Goal: Task Accomplishment & Management: Manage account settings

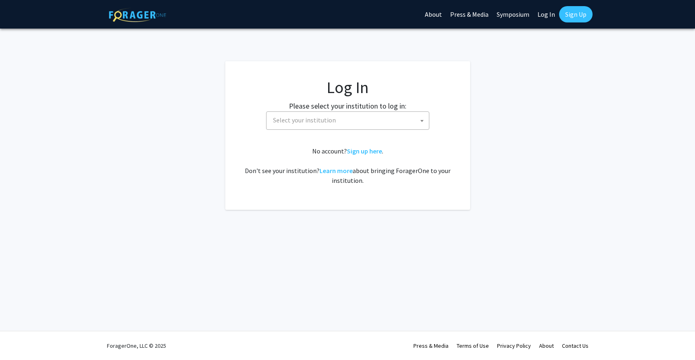
select select
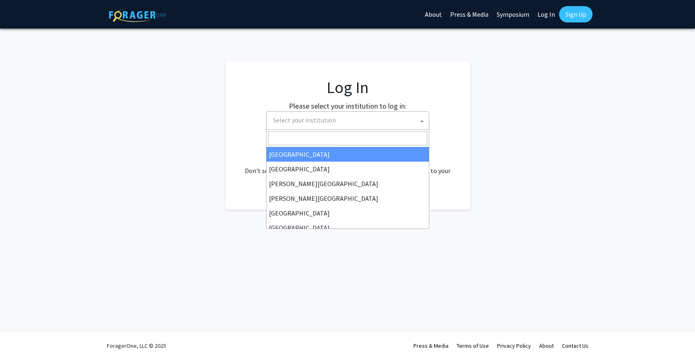
click at [360, 124] on span "Select your institution" at bounding box center [349, 120] width 159 height 17
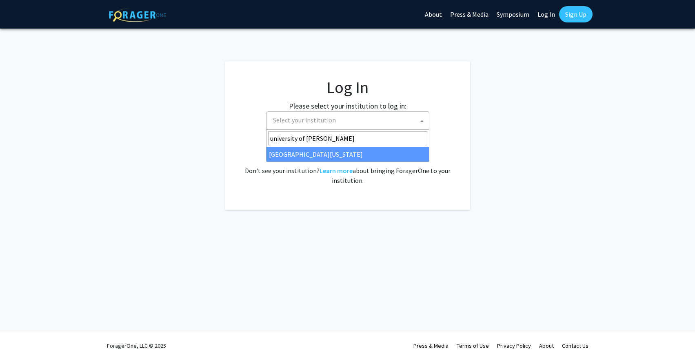
type input "university of [PERSON_NAME]"
select select "13"
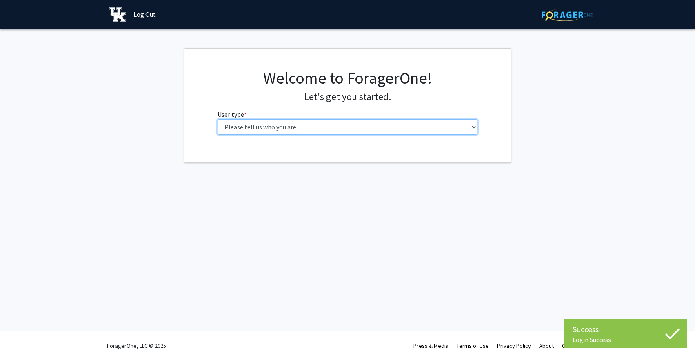
click at [454, 129] on select "Please tell us who you are Undergraduate Student Master's Student Doctoral Cand…" at bounding box center [347, 127] width 260 height 16
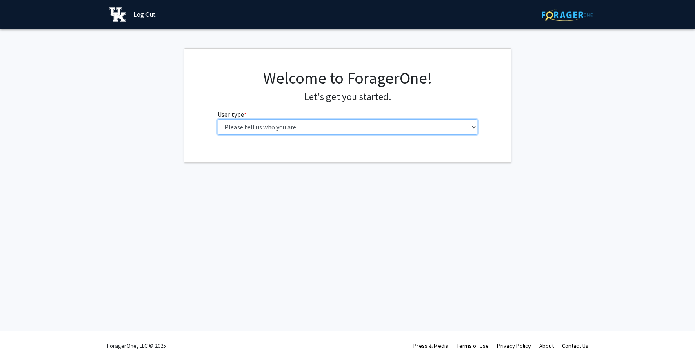
select select "1: undergrad"
click at [217, 119] on select "Please tell us who you are Undergraduate Student Master's Student Doctoral Cand…" at bounding box center [347, 127] width 260 height 16
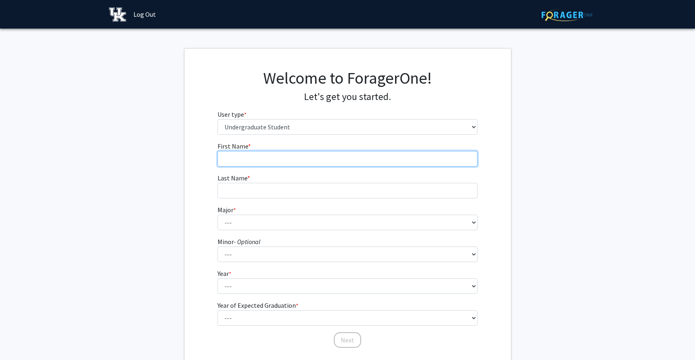
click at [359, 157] on input "First Name * required" at bounding box center [347, 159] width 260 height 16
type input "Kaitlyn"
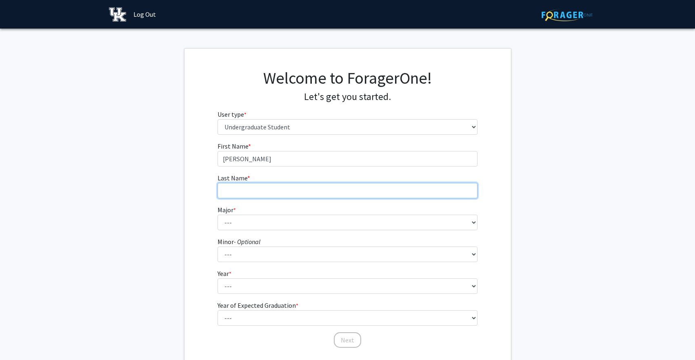
type input "McMullen"
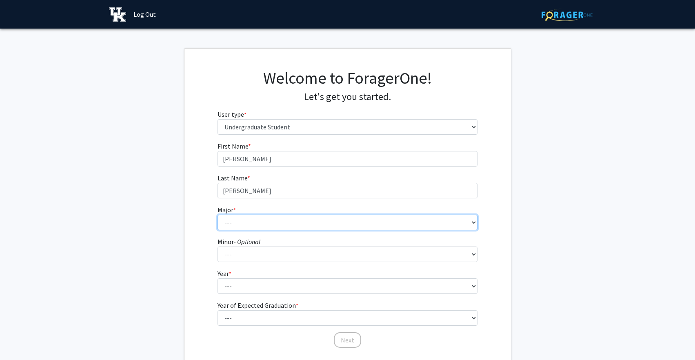
click at [300, 223] on select "--- Accounting Aerospace Engineering African American & Africana Studies Agricu…" at bounding box center [347, 223] width 260 height 16
select select "16: 853"
click at [217, 215] on select "--- Accounting Aerospace Engineering African American & Africana Studies Agricu…" at bounding box center [347, 223] width 260 height 16
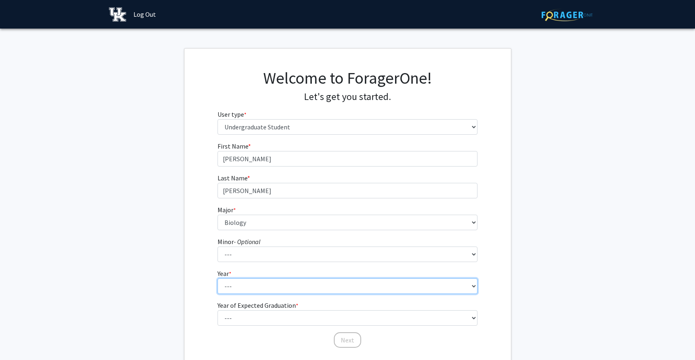
click at [263, 285] on select "--- First-year Sophomore Junior Senior Postbaccalaureate Certificate" at bounding box center [347, 286] width 260 height 16
select select "2: sophomore"
click at [217, 278] on select "--- First-year Sophomore Junior Senior Postbaccalaureate Certificate" at bounding box center [347, 286] width 260 height 16
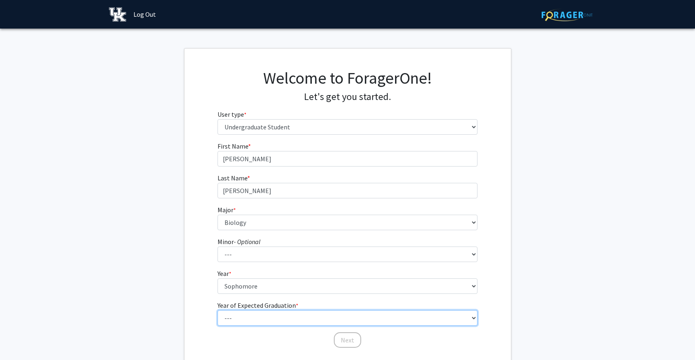
click at [266, 316] on select "--- 2025 2026 2027 2028 2029 2030 2031 2032 2033 2034" at bounding box center [347, 318] width 260 height 16
select select "4: 2028"
click at [217, 310] on select "--- 2025 2026 2027 2028 2029 2030 2031 2032 2033 2034" at bounding box center [347, 318] width 260 height 16
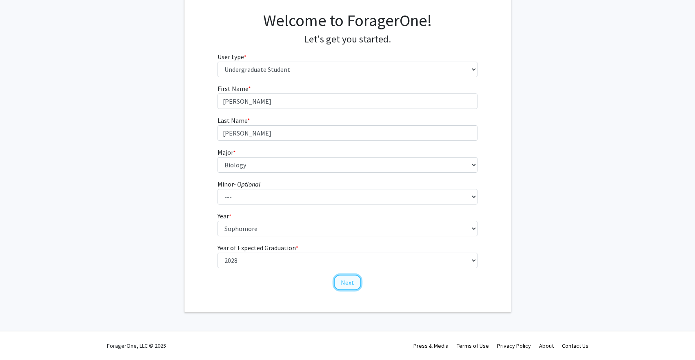
click at [345, 279] on button "Next" at bounding box center [347, 283] width 27 height 16
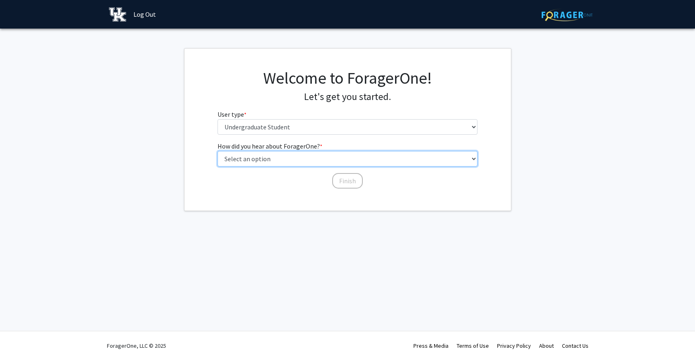
click at [318, 159] on select "Select an option Peer/student recommendation Faculty/staff recommendation Unive…" at bounding box center [347, 159] width 260 height 16
select select "2: faculty_recommendation"
click at [217, 151] on select "Select an option Peer/student recommendation Faculty/staff recommendation Unive…" at bounding box center [347, 159] width 260 height 16
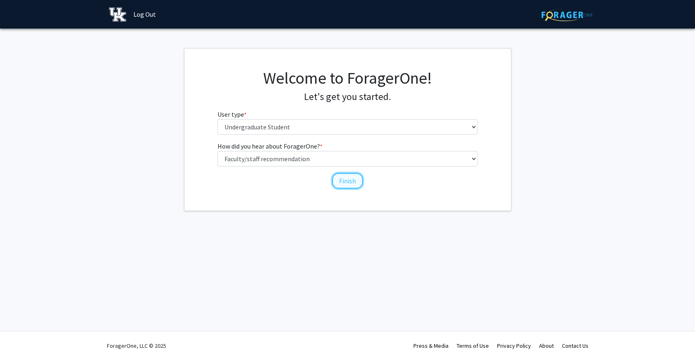
click at [349, 181] on button "Finish" at bounding box center [347, 181] width 31 height 16
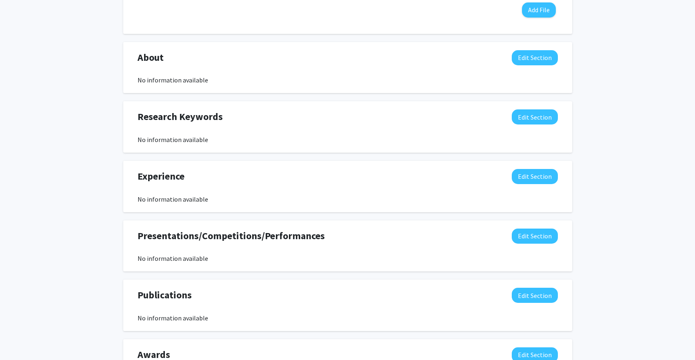
scroll to position [332, 0]
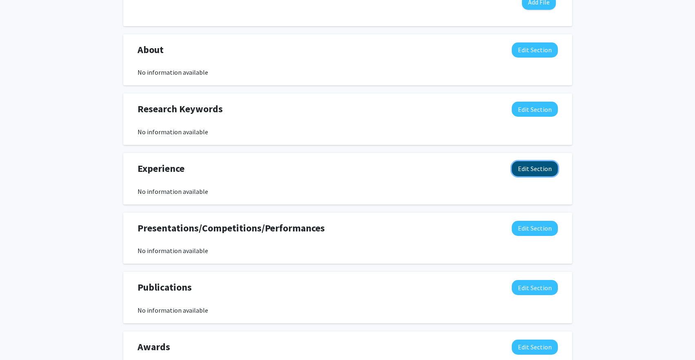
click at [543, 170] on button "Edit Section" at bounding box center [535, 168] width 46 height 15
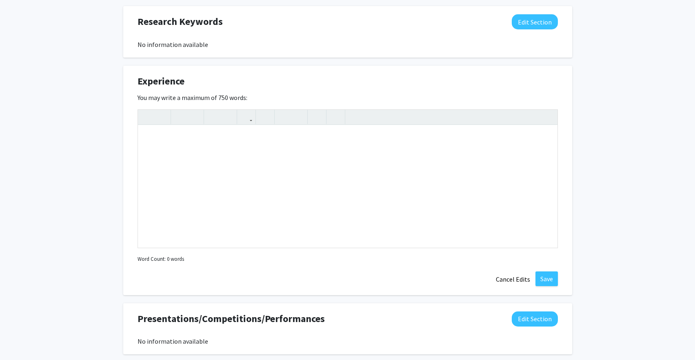
scroll to position [422, 0]
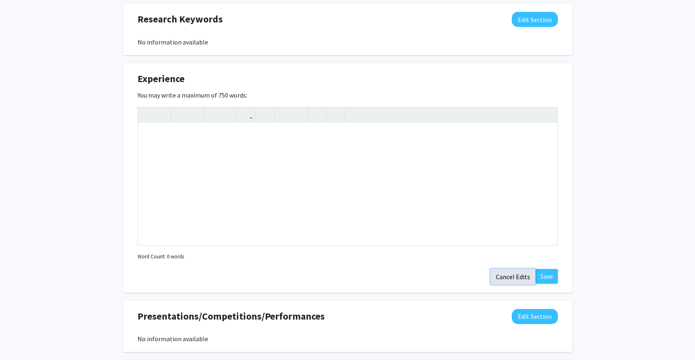
click at [521, 277] on button "Cancel Edits" at bounding box center [512, 277] width 45 height 16
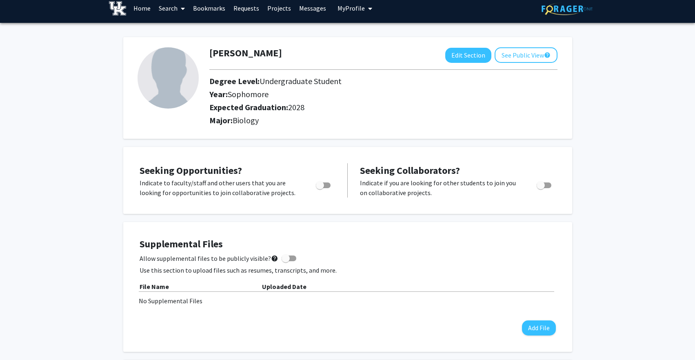
scroll to position [0, 0]
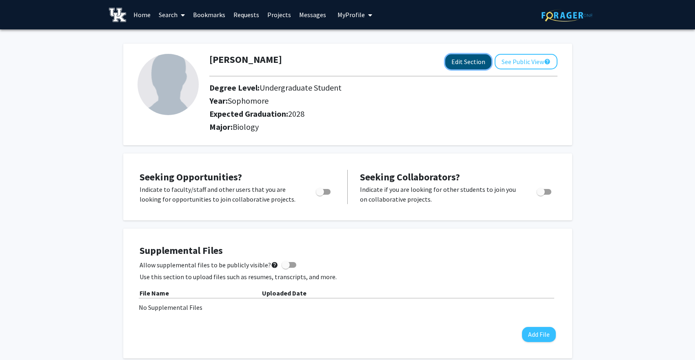
click at [478, 63] on button "Edit Section" at bounding box center [468, 61] width 46 height 15
select select "sophomore"
select select "2028"
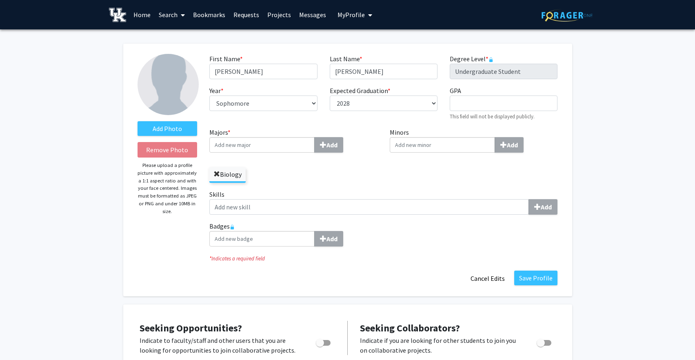
click at [217, 172] on span at bounding box center [216, 174] width 7 height 7
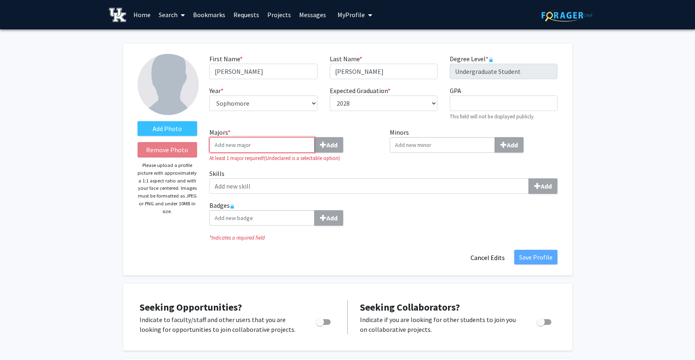
click at [270, 148] on input "Majors * Add" at bounding box center [261, 145] width 105 height 16
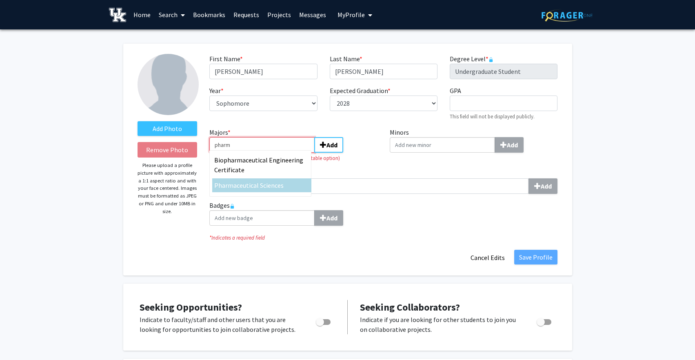
type input "pharm"
click at [266, 181] on span "aceutical Sciences" at bounding box center [258, 185] width 50 height 8
click at [266, 153] on input "pharm" at bounding box center [261, 145] width 105 height 16
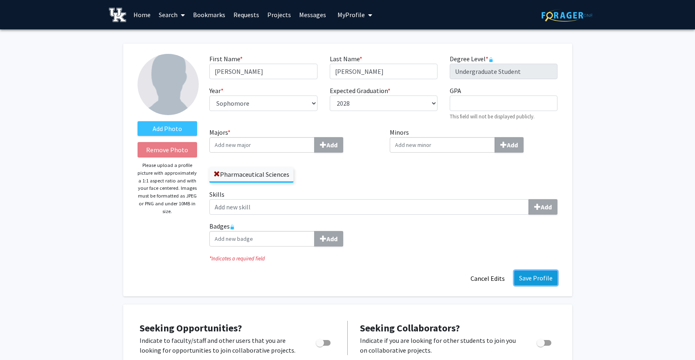
click at [539, 278] on button "Save Profile" at bounding box center [535, 277] width 43 height 15
